Goal: Transaction & Acquisition: Book appointment/travel/reservation

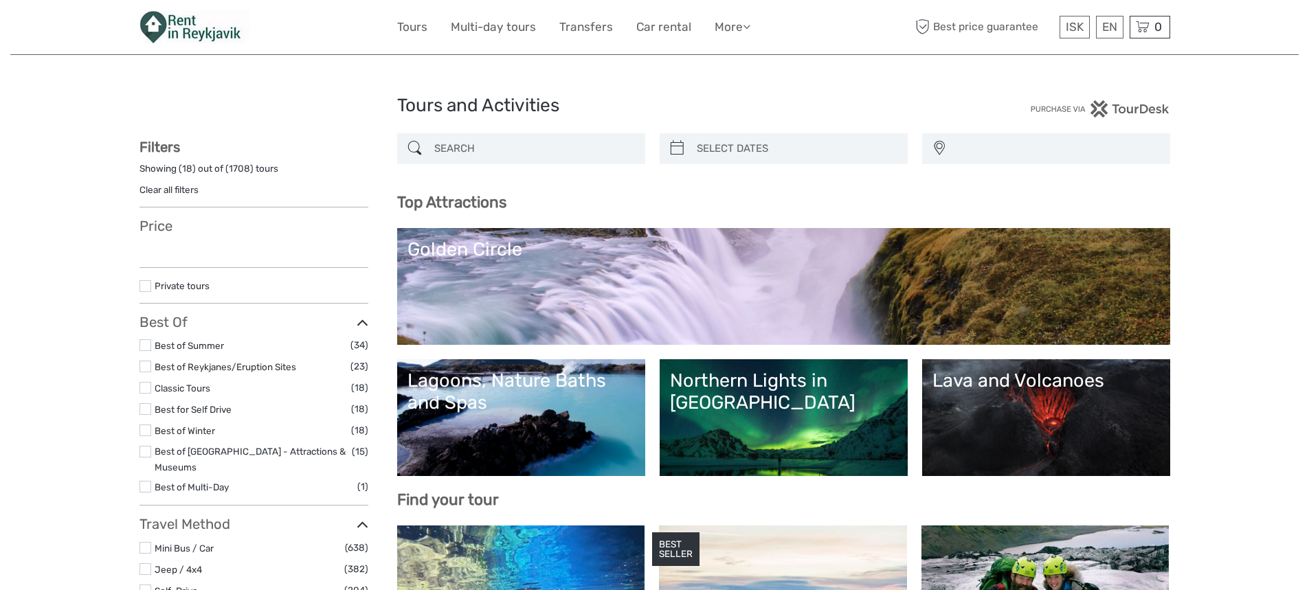
select select
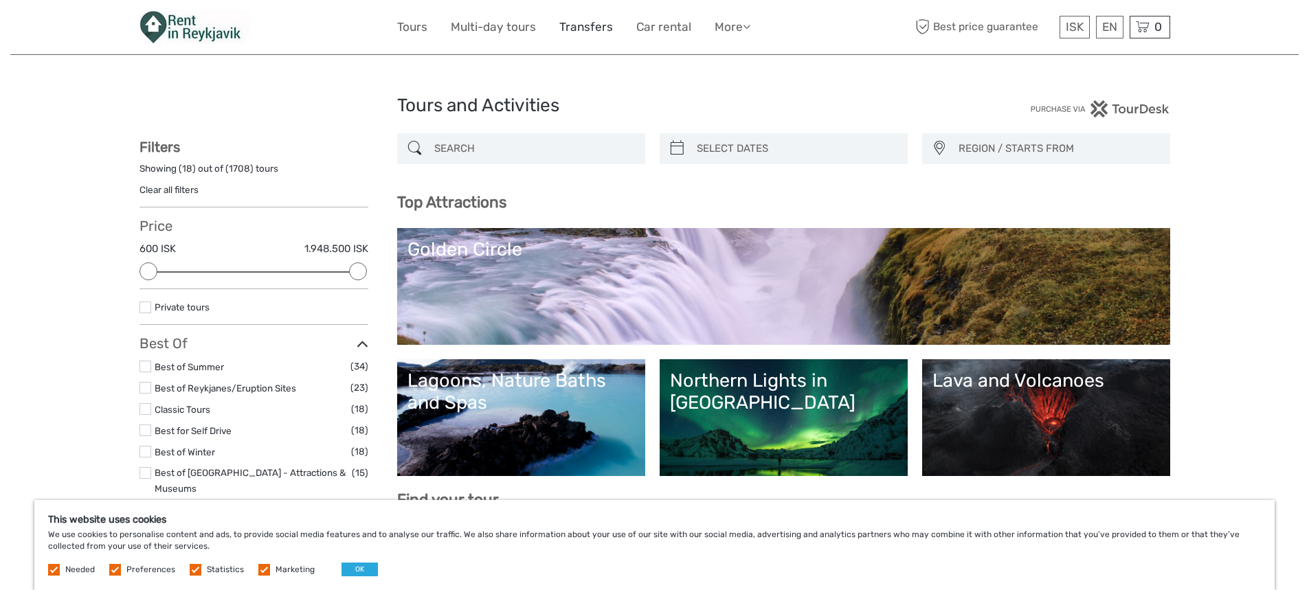
click at [586, 27] on link "Transfers" at bounding box center [586, 27] width 54 height 20
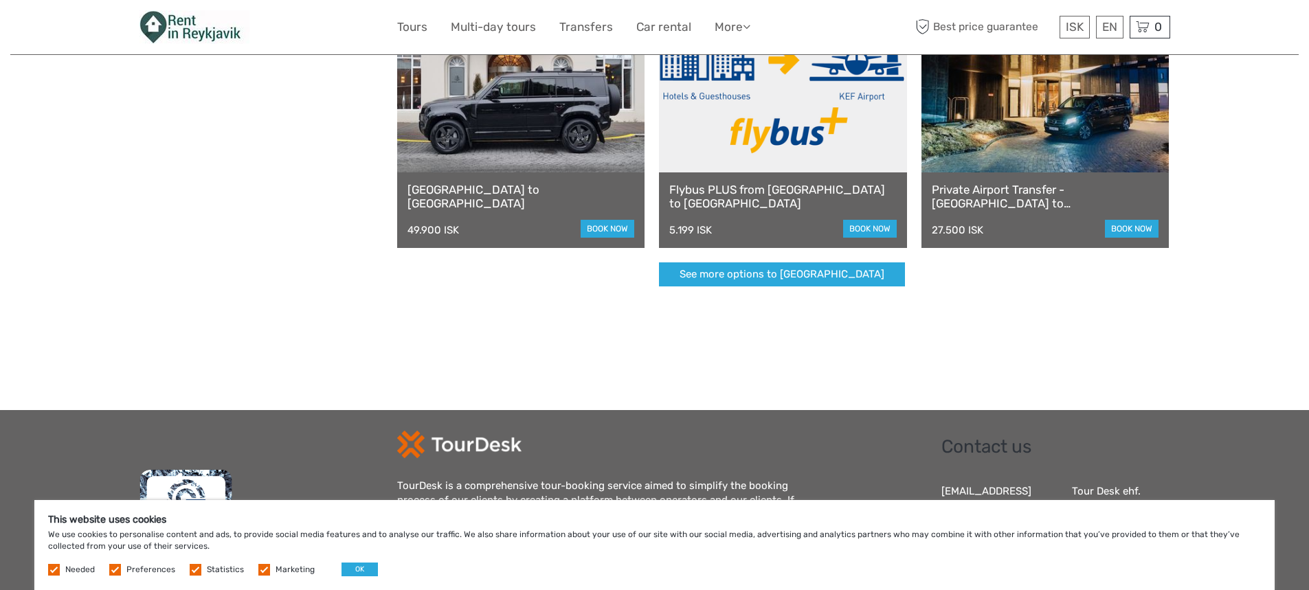
scroll to position [412, 0]
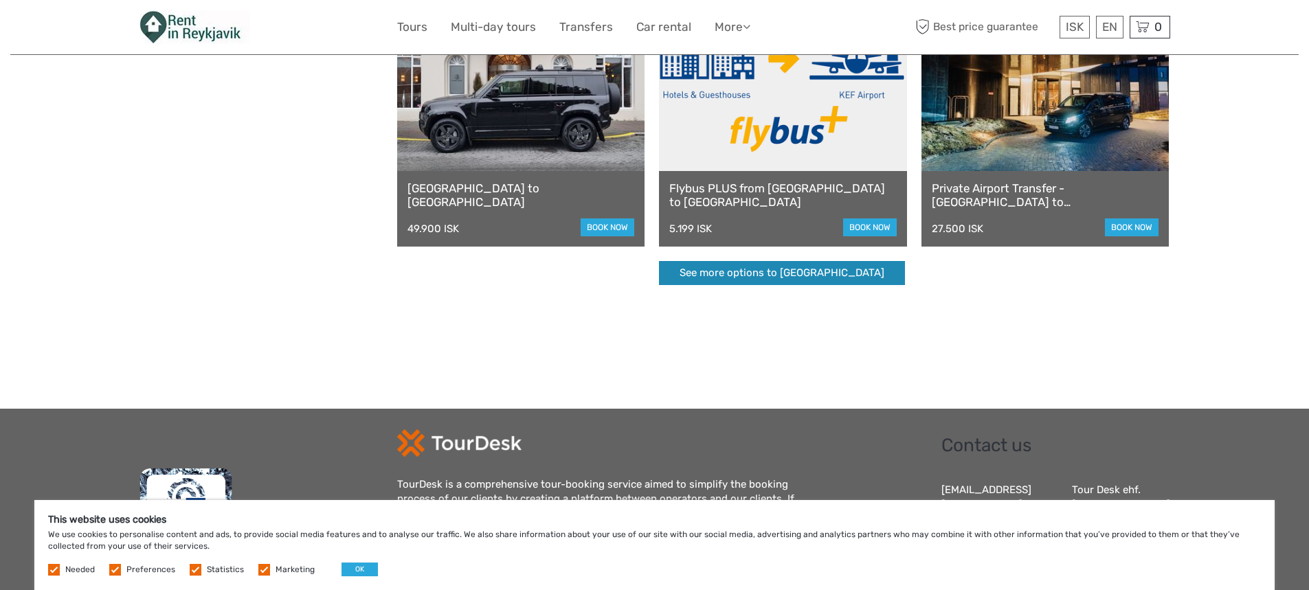
click at [758, 268] on link "See more options to Keflavík airport" at bounding box center [782, 273] width 246 height 24
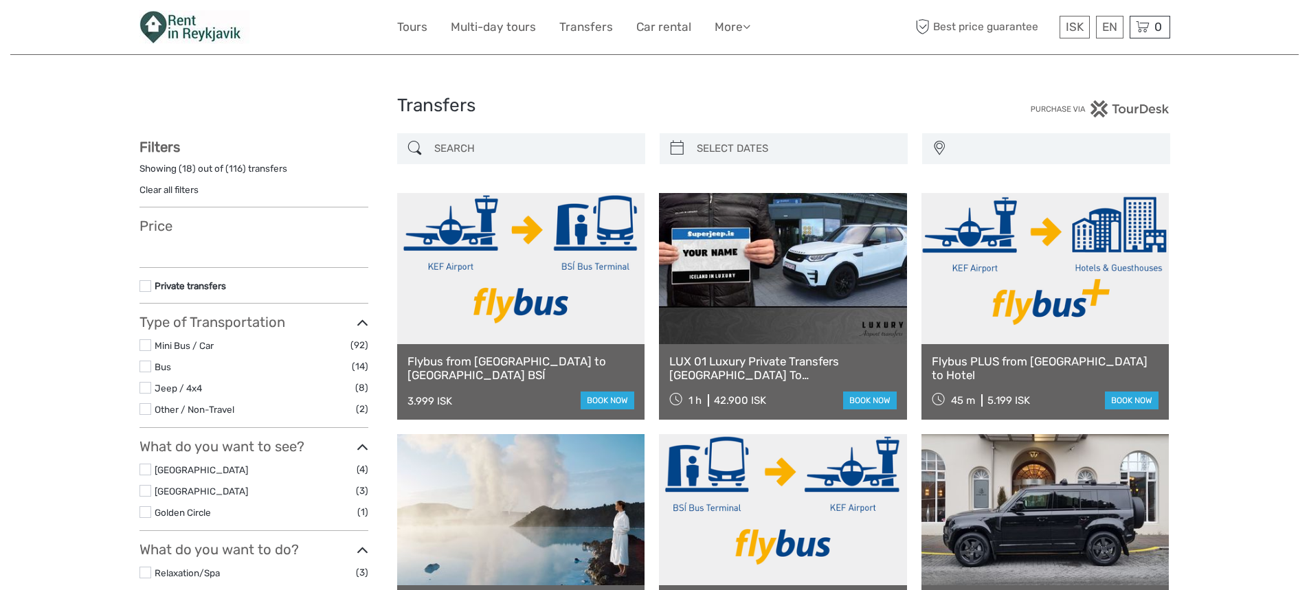
select select
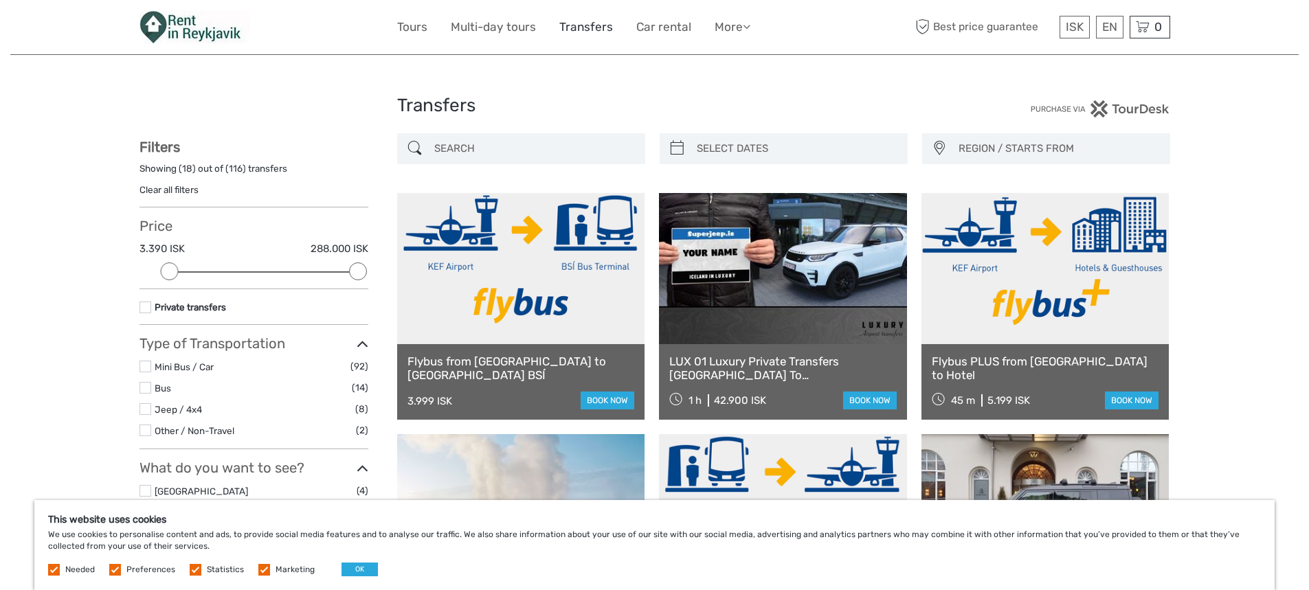
click at [577, 27] on link "Transfers" at bounding box center [586, 27] width 54 height 20
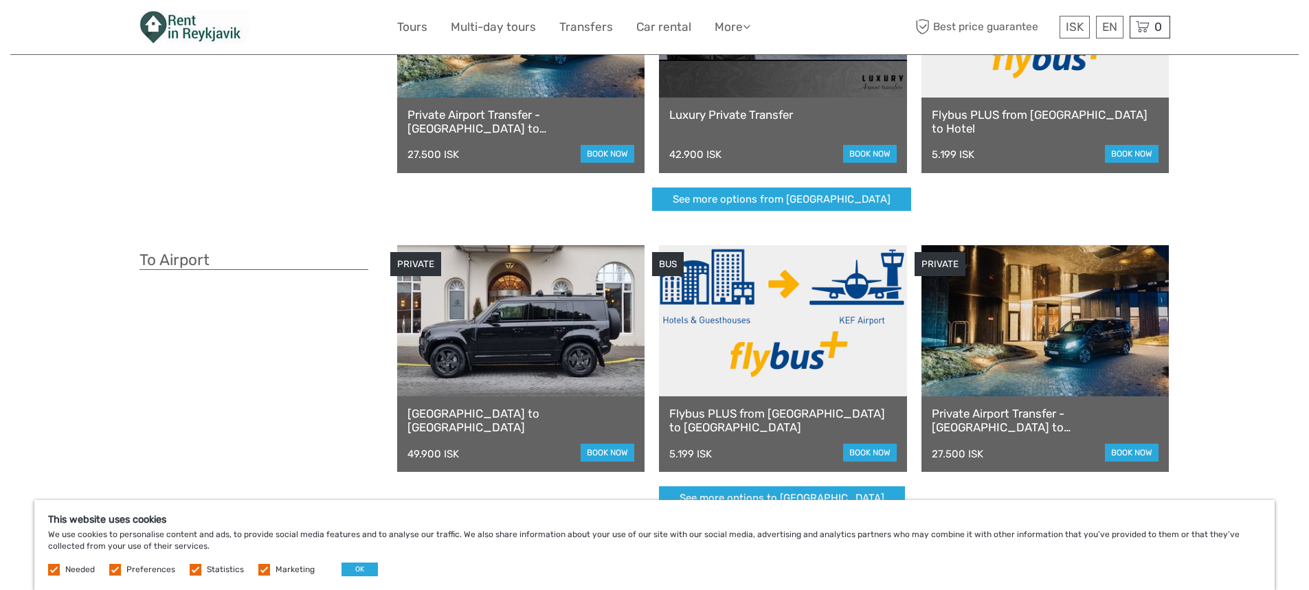
scroll to position [206, 0]
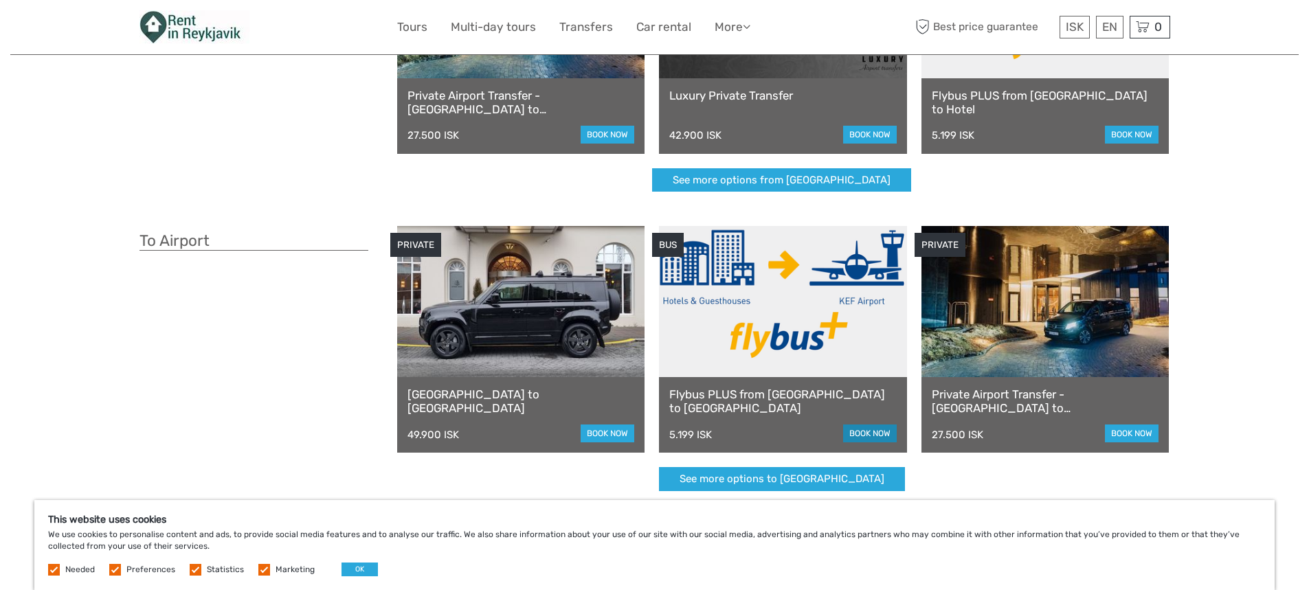
click at [863, 429] on link "book now" at bounding box center [870, 434] width 54 height 18
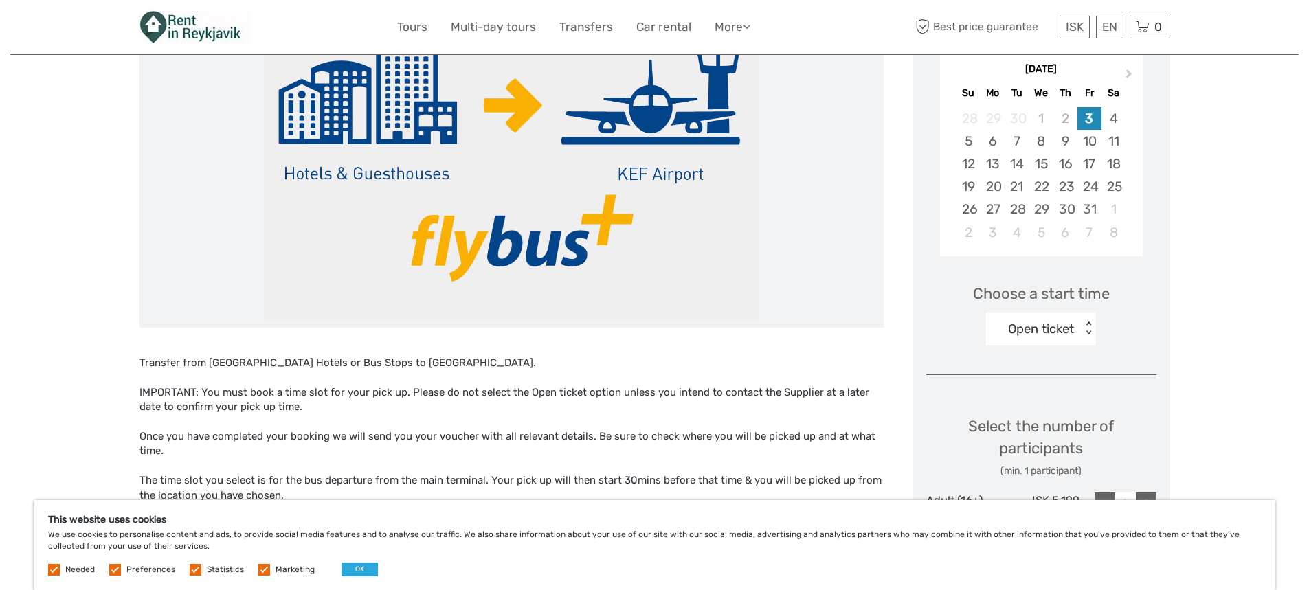
scroll to position [275, 0]
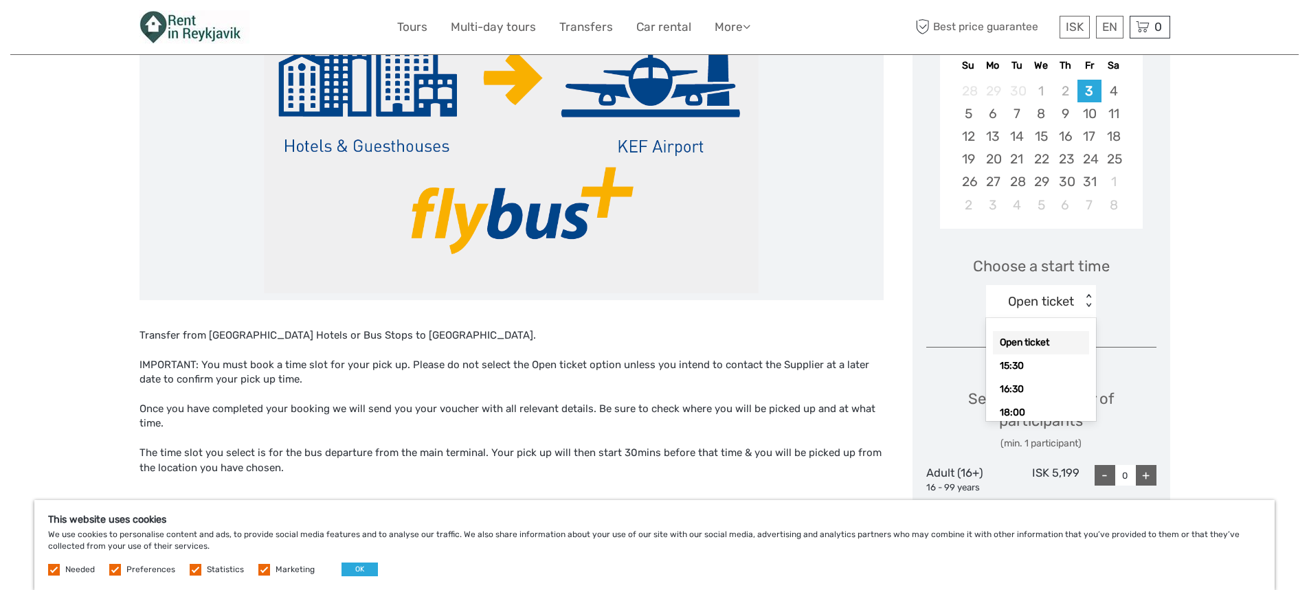
click at [1083, 300] on div "< >" at bounding box center [1089, 301] width 12 height 14
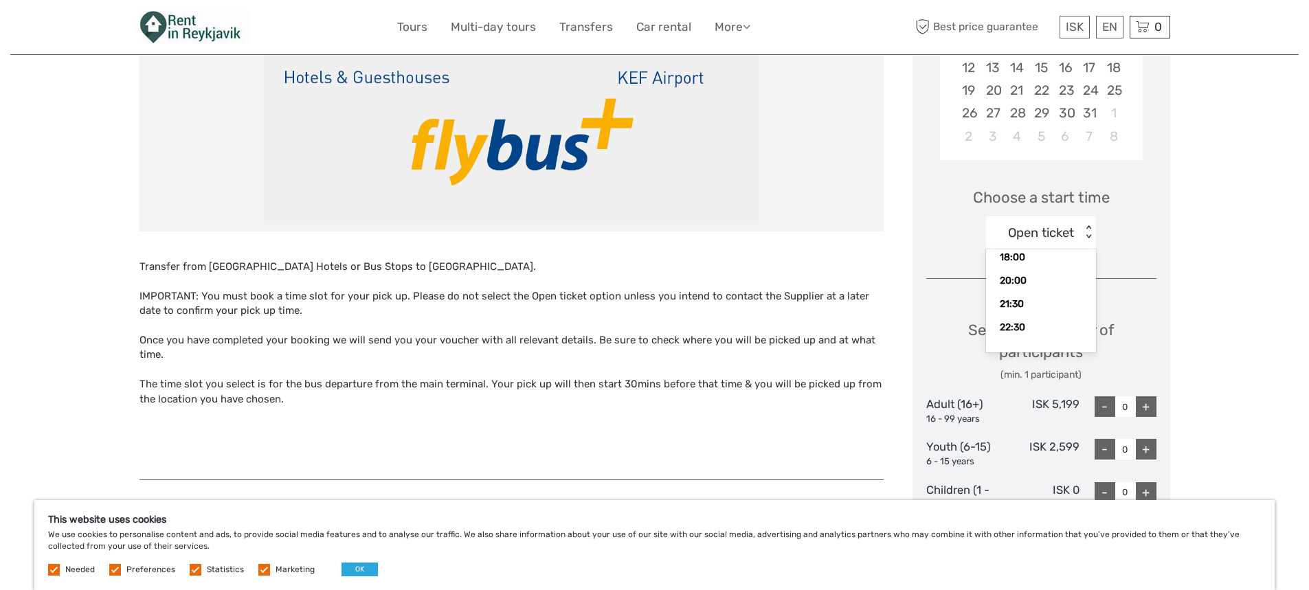
scroll to position [85, 0]
click at [1003, 304] on div "21:30" at bounding box center [1041, 305] width 96 height 23
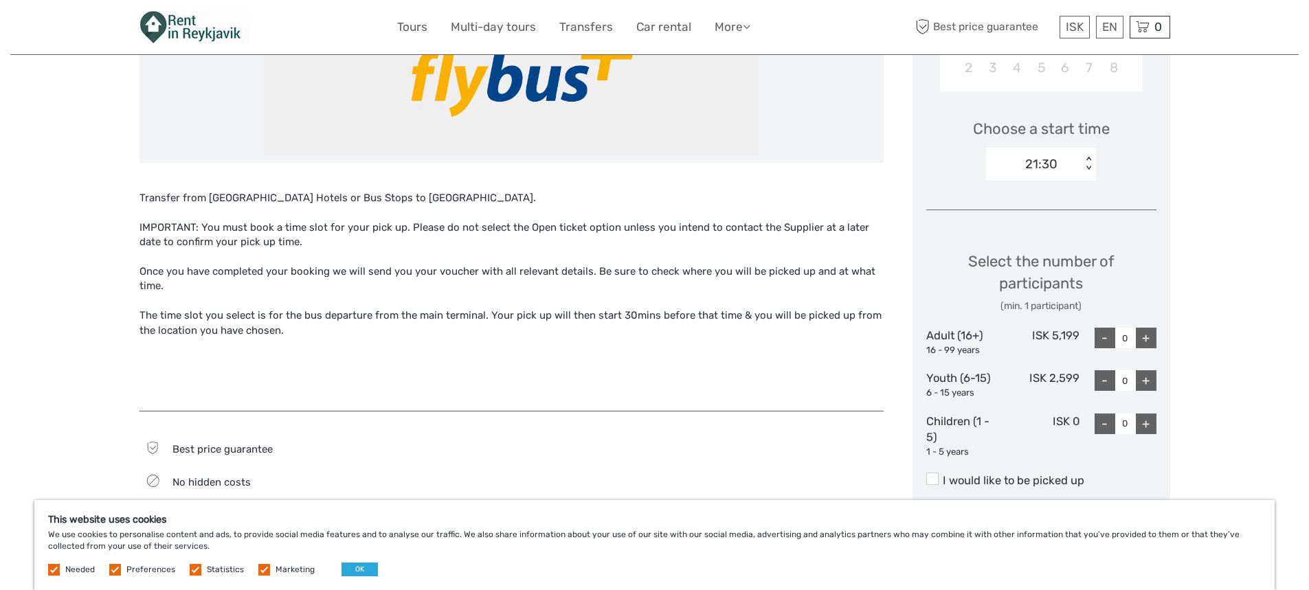
click at [1147, 337] on div "+" at bounding box center [1146, 338] width 21 height 21
type input "1"
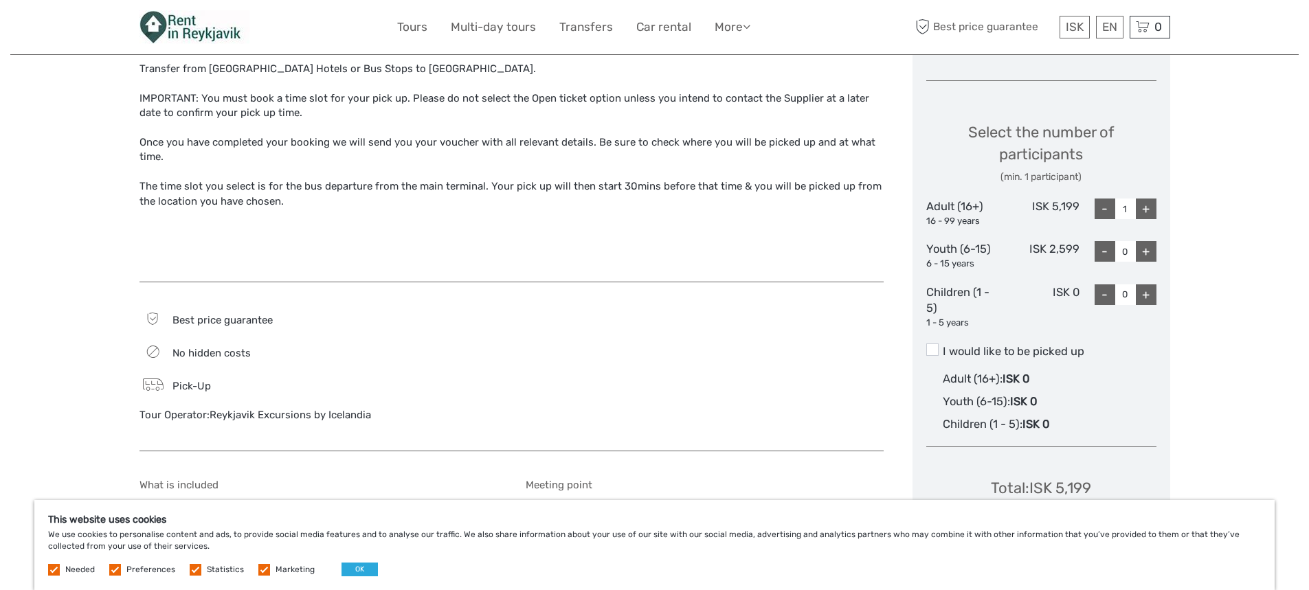
scroll to position [618, 0]
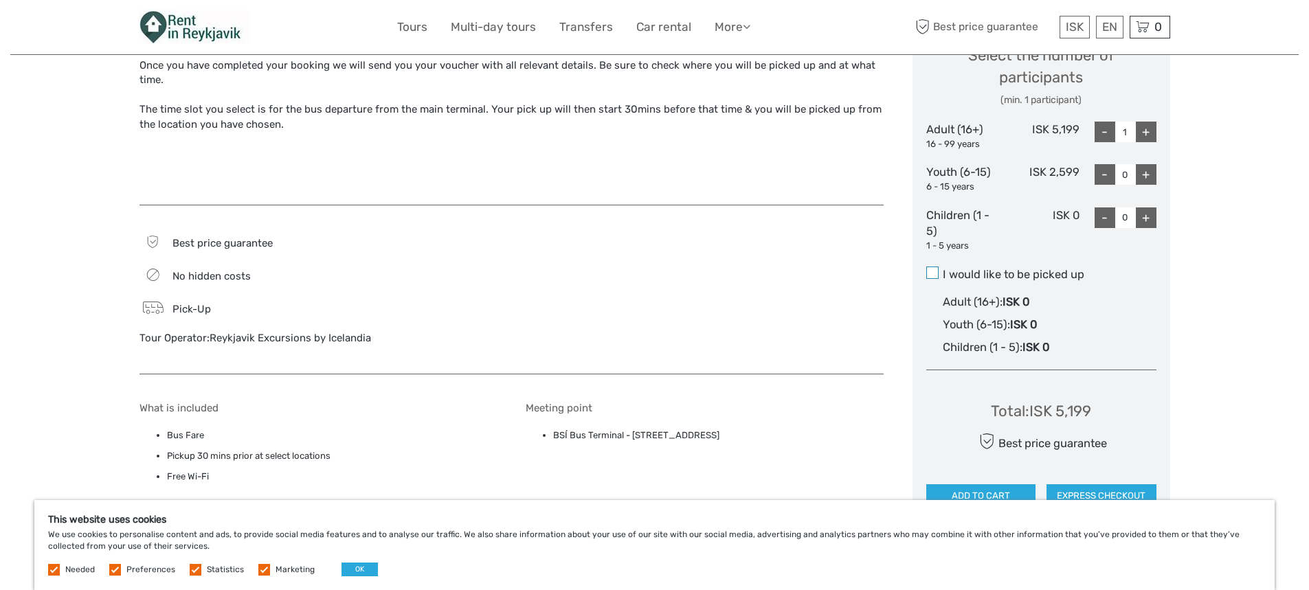
click at [931, 271] on span at bounding box center [932, 273] width 12 height 12
click at [943, 269] on input "I would like to be picked up" at bounding box center [943, 269] width 0 height 0
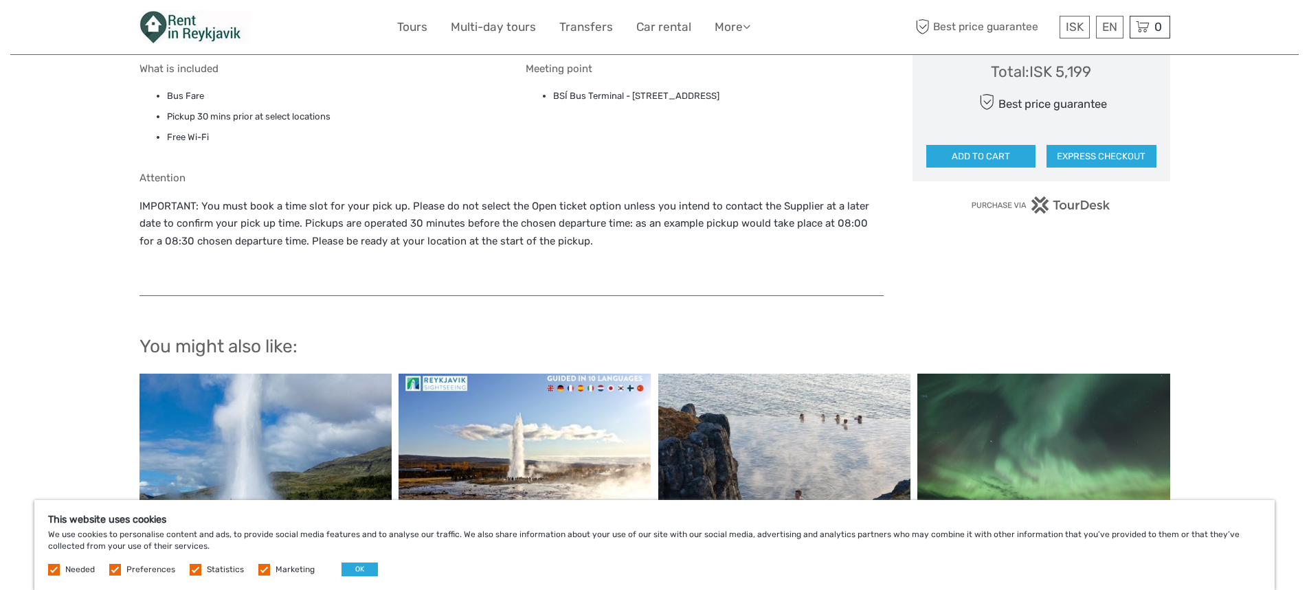
scroll to position [962, 0]
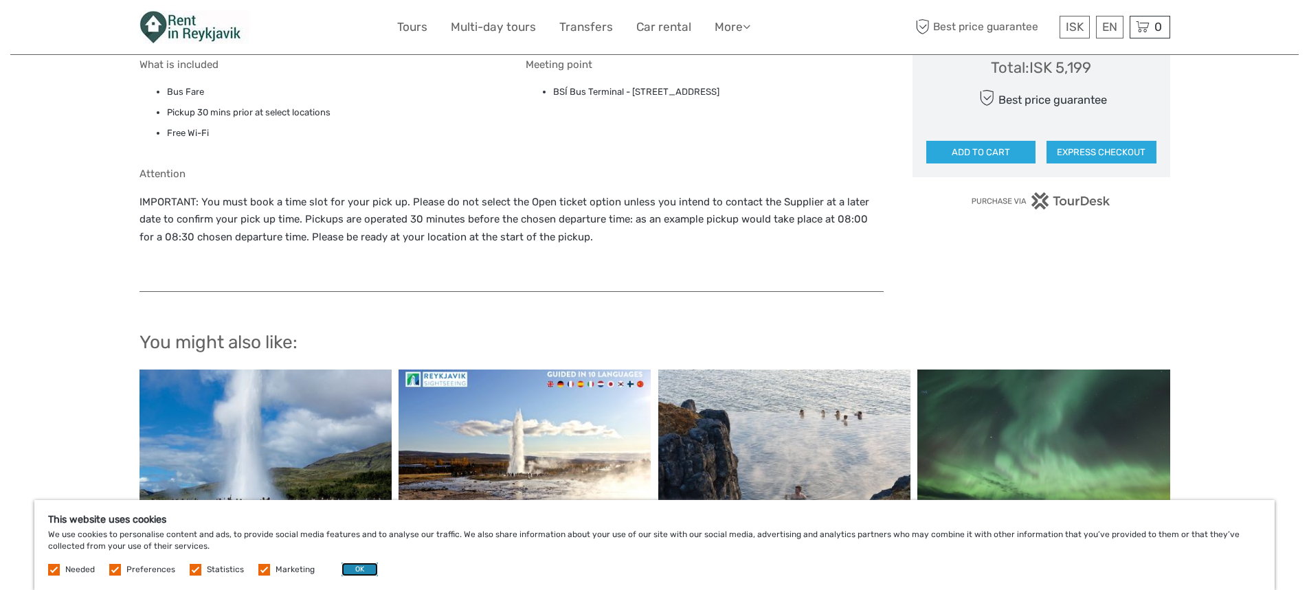
click at [357, 569] on button "OK" at bounding box center [359, 570] width 36 height 14
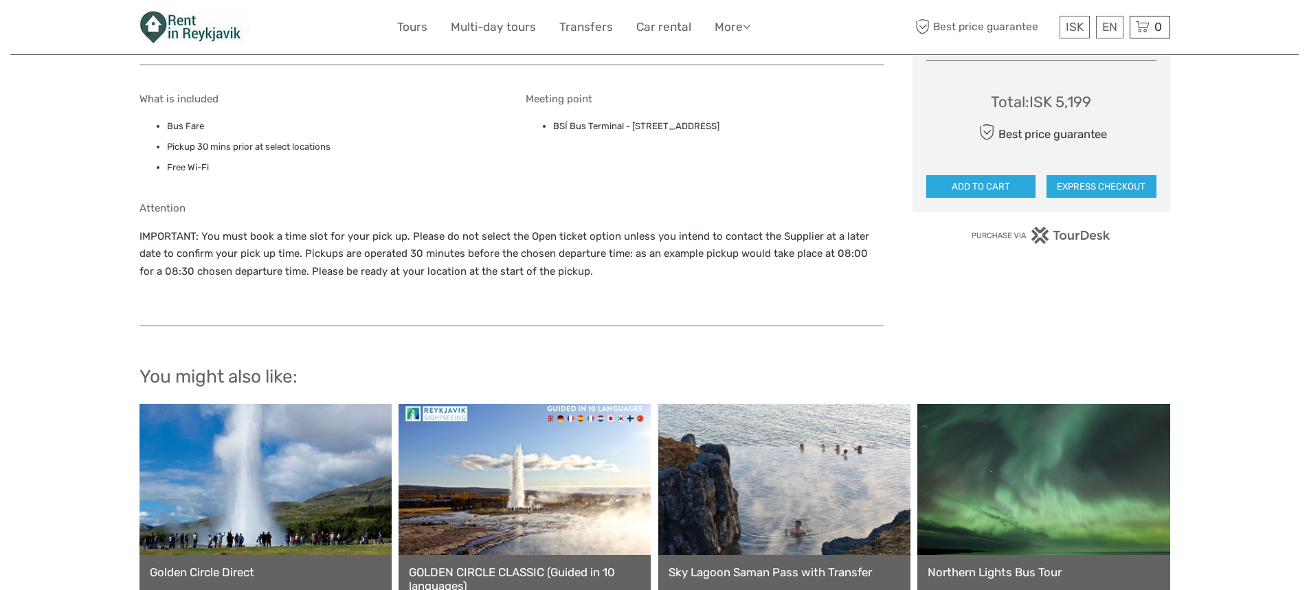
scroll to position [893, 0]
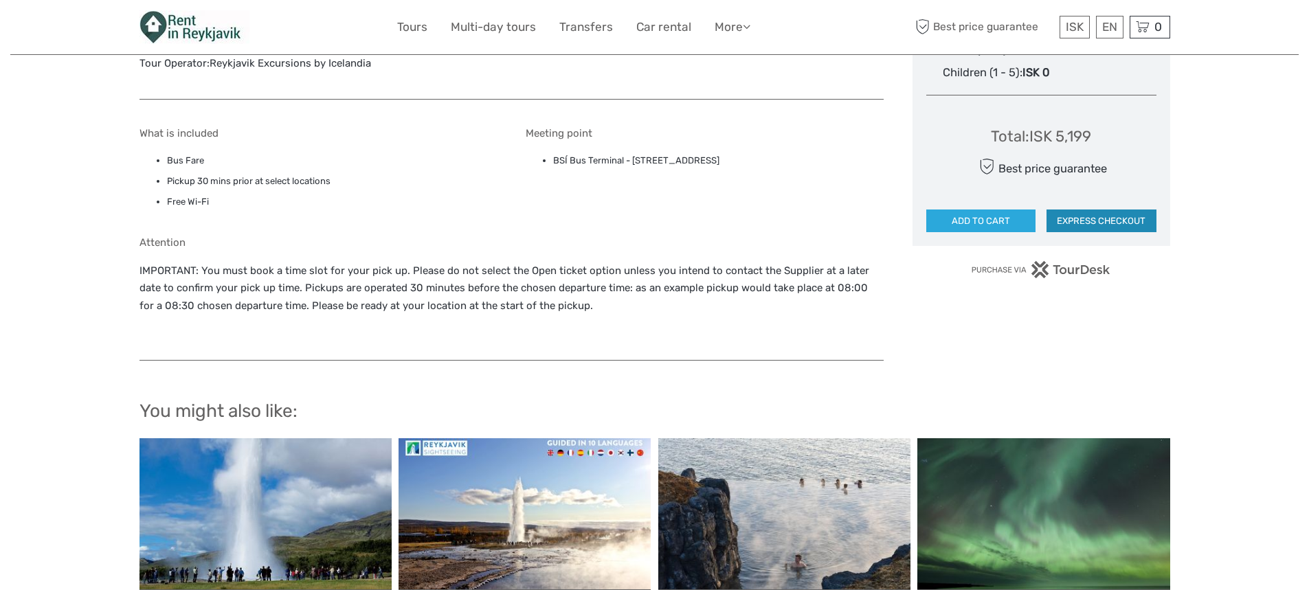
click at [1086, 214] on button "EXPRESS CHECKOUT" at bounding box center [1101, 221] width 110 height 23
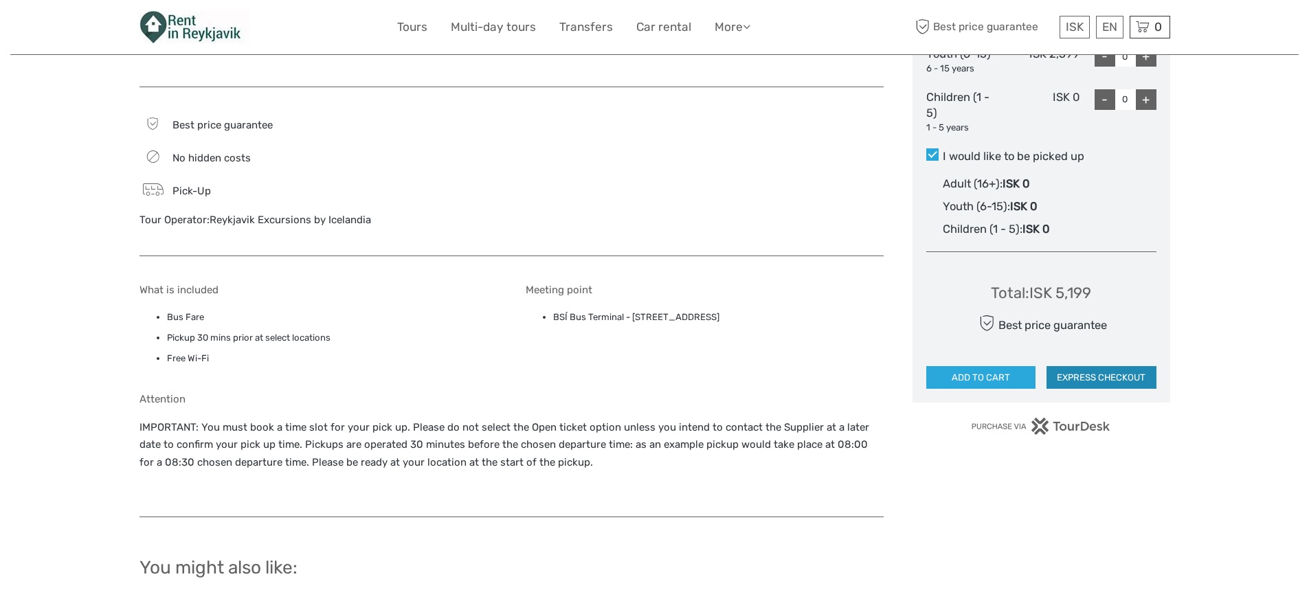
scroll to position [618, 0]
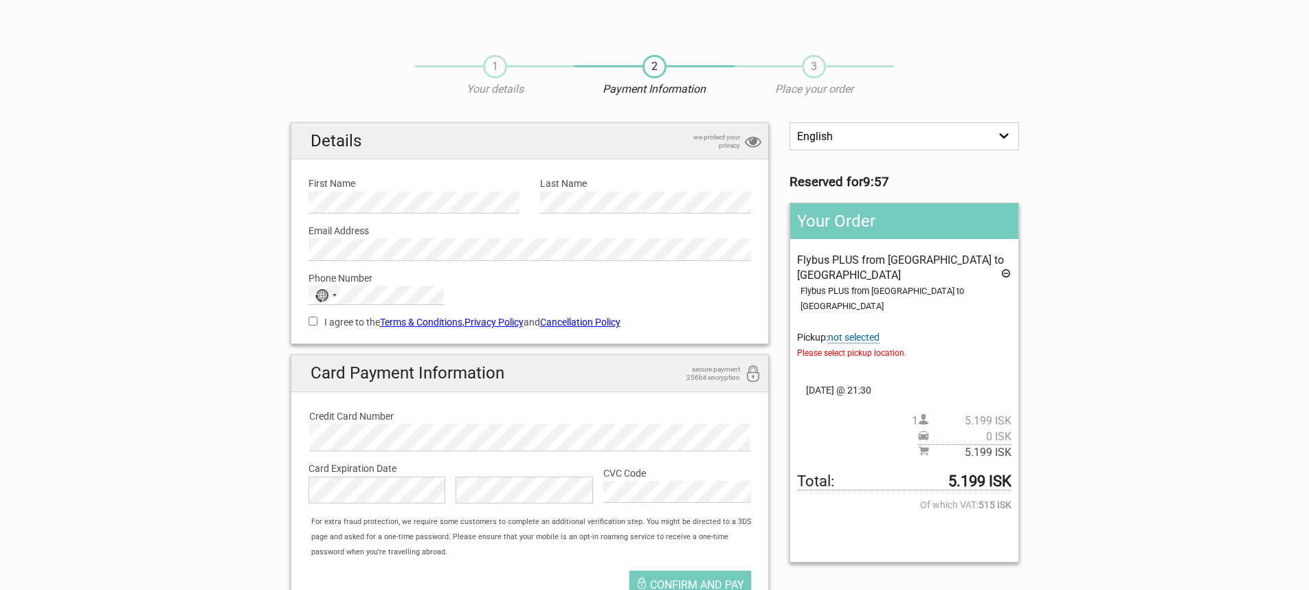
click at [841, 332] on span "not selected" at bounding box center [854, 338] width 52 height 12
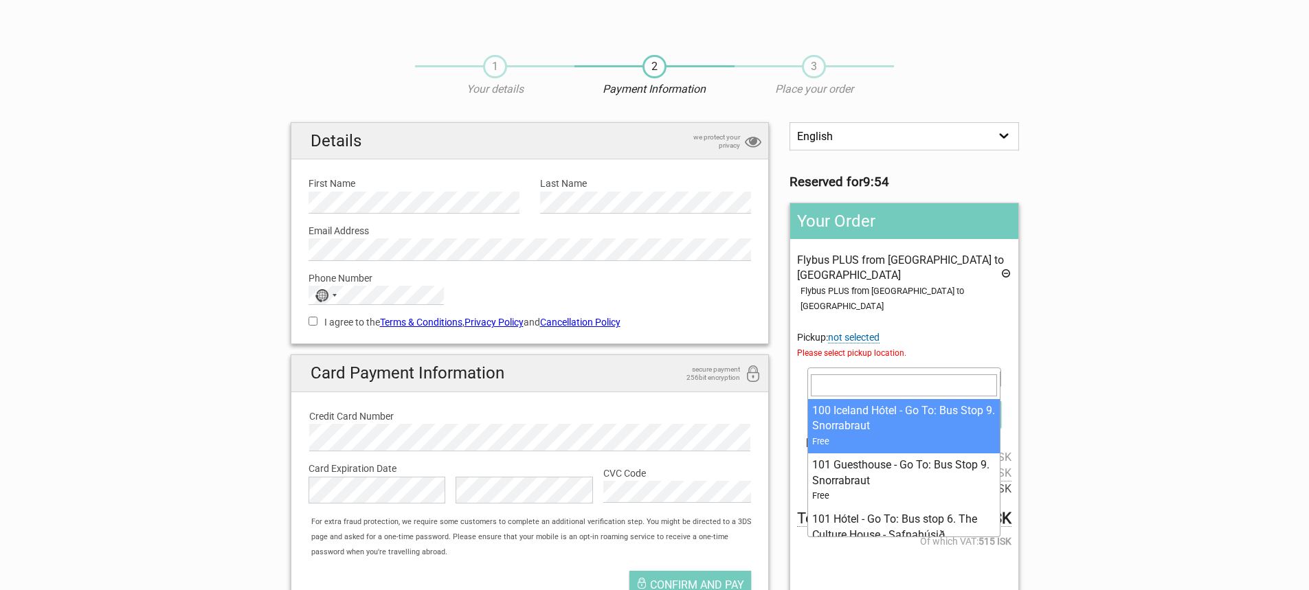
click at [994, 376] on b at bounding box center [993, 377] width 5 height 3
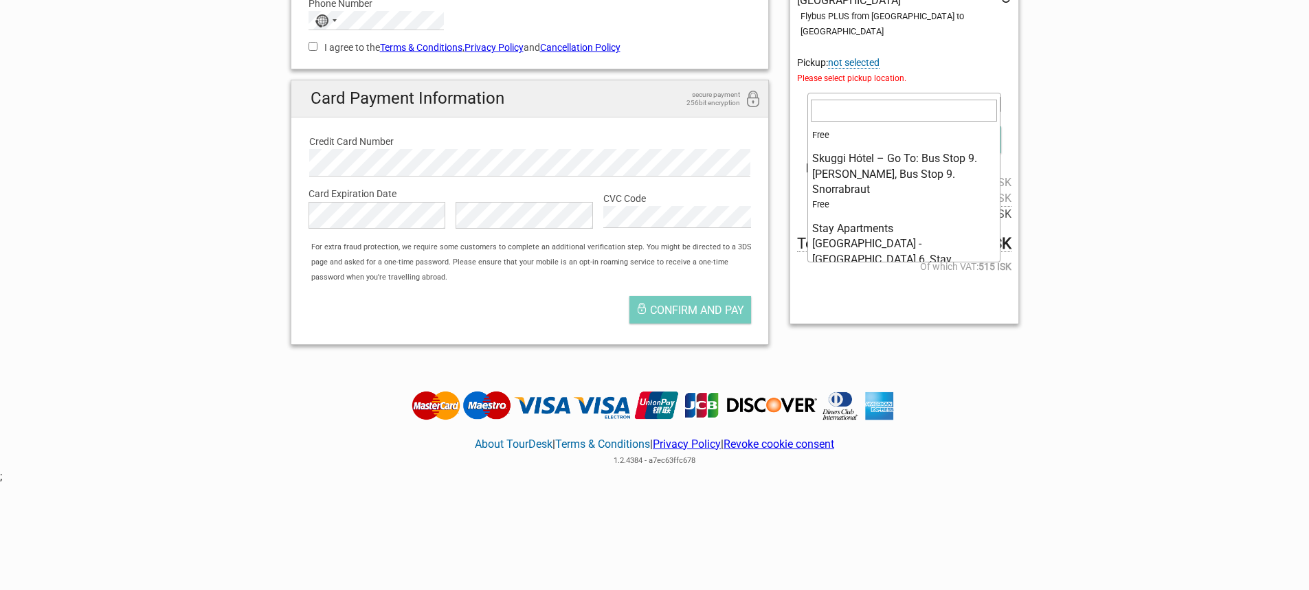
scroll to position [9465, 0]
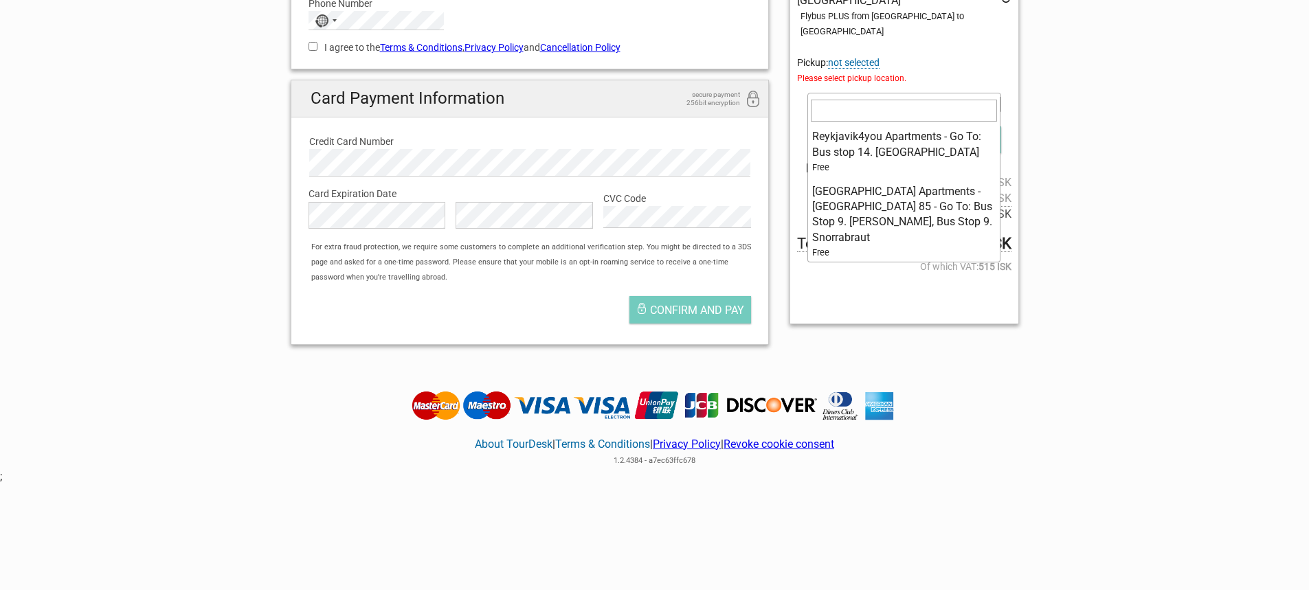
select select "1093409"
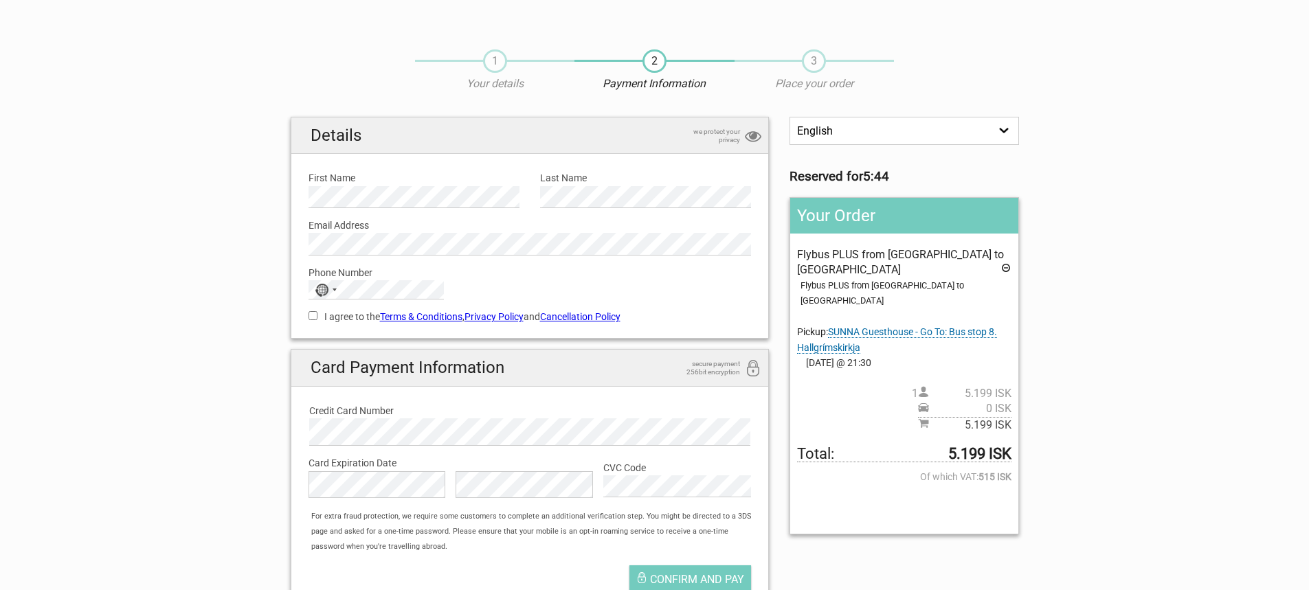
scroll to position [0, 0]
